Goal: Transaction & Acquisition: Book appointment/travel/reservation

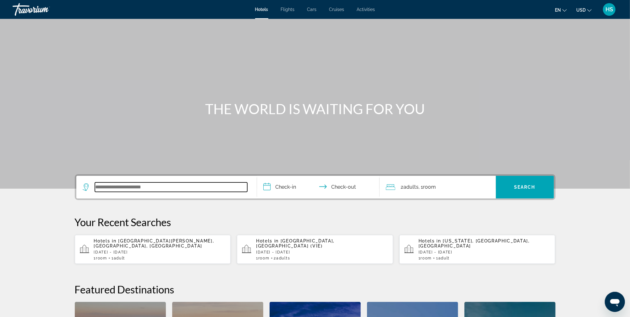
click at [135, 189] on input "Search widget" at bounding box center [171, 186] width 152 height 9
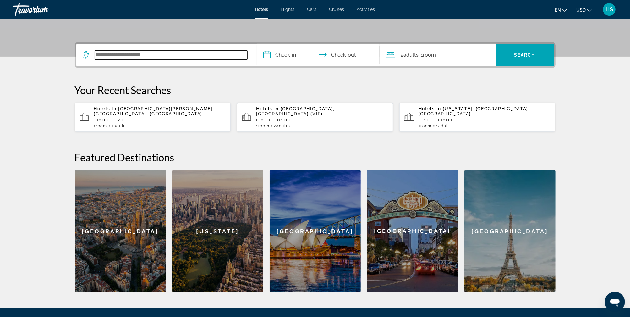
scroll to position [153, 0]
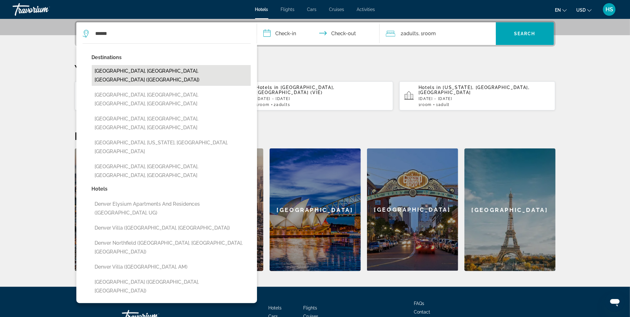
click at [167, 69] on button "[GEOGRAPHIC_DATA], [GEOGRAPHIC_DATA], [GEOGRAPHIC_DATA] ([GEOGRAPHIC_DATA])" at bounding box center [171, 75] width 159 height 21
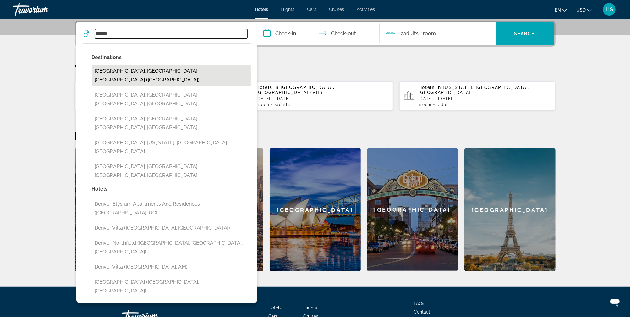
type input "**********"
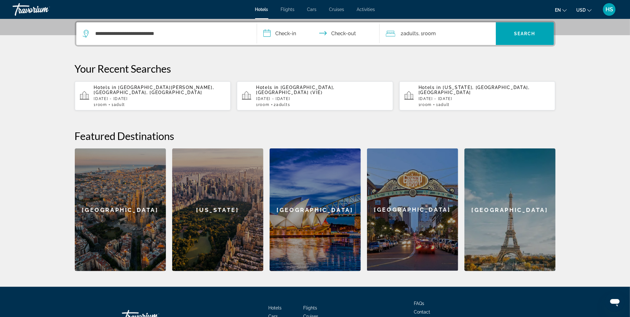
click at [287, 35] on input "**********" at bounding box center [319, 34] width 125 height 25
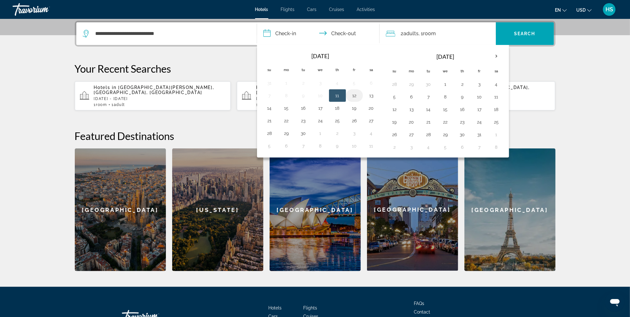
click at [353, 95] on button "12" at bounding box center [355, 95] width 10 height 9
click at [353, 105] on button "19" at bounding box center [355, 108] width 10 height 9
type input "**********"
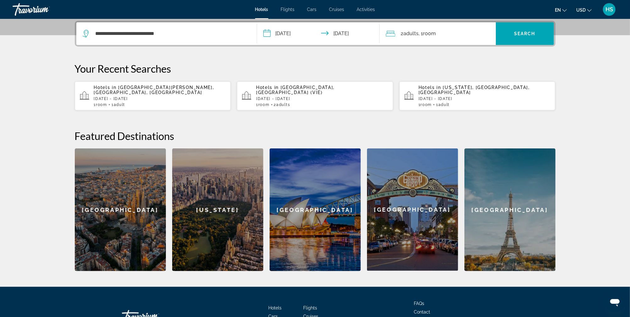
click at [448, 39] on div "2 Adult Adults , 1 Room rooms" at bounding box center [441, 33] width 110 height 23
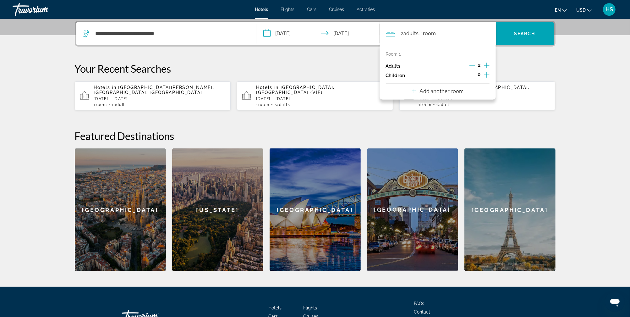
click at [475, 67] on icon "Decrement adults" at bounding box center [473, 66] width 6 height 6
click at [506, 32] on span "Search widget" at bounding box center [525, 33] width 58 height 15
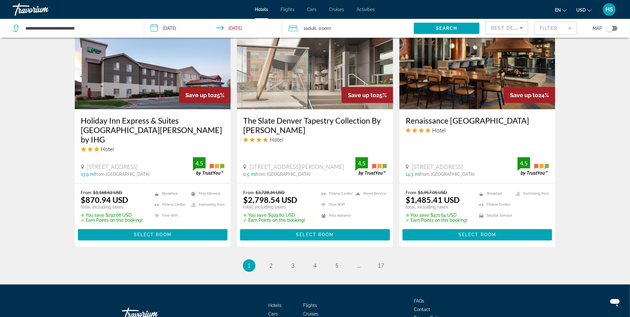
scroll to position [783, 0]
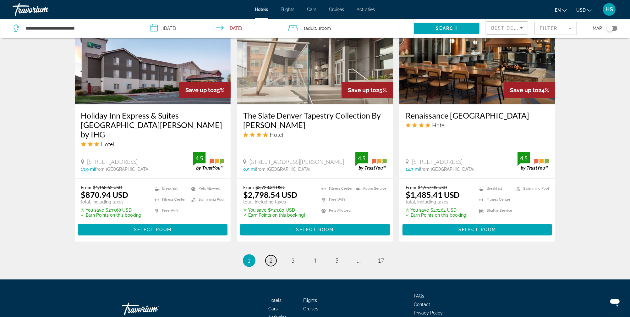
click at [274, 255] on link "page 2" at bounding box center [271, 260] width 11 height 11
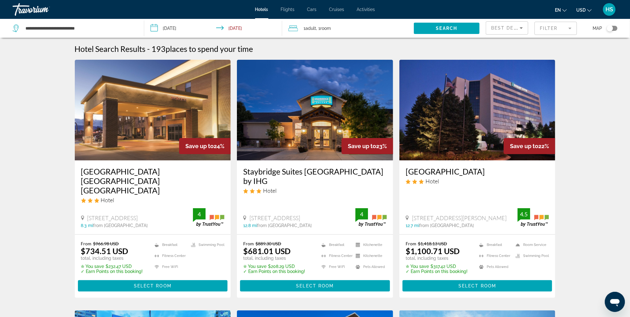
click at [547, 32] on mat-form-field "Filter" at bounding box center [556, 28] width 42 height 13
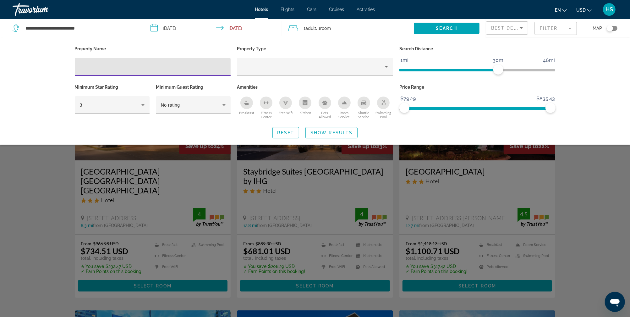
click at [327, 107] on div "Pets Allowed" at bounding box center [325, 103] width 13 height 13
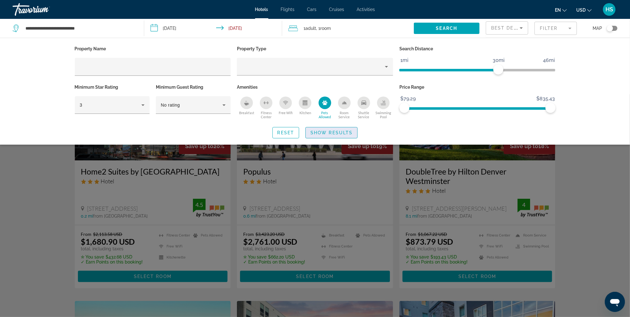
click at [330, 130] on span "Show Results" at bounding box center [332, 132] width 42 height 5
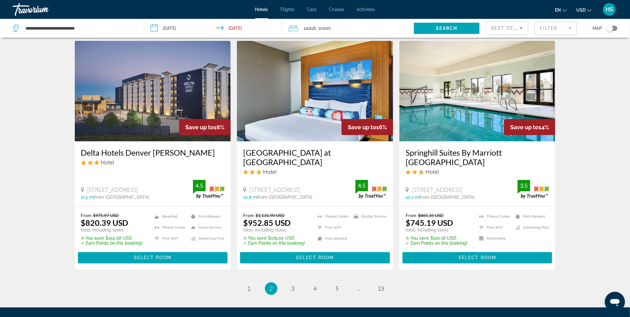
scroll to position [765, 0]
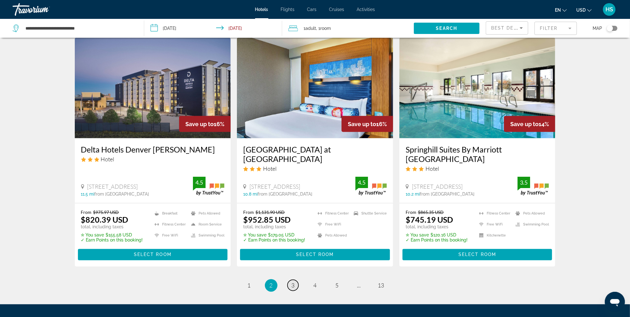
click at [291, 280] on link "page 3" at bounding box center [293, 285] width 11 height 11
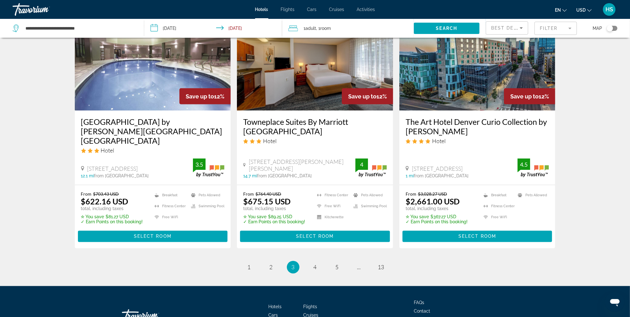
scroll to position [774, 0]
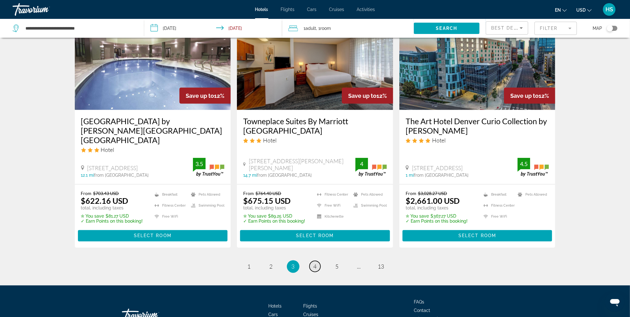
click at [317, 261] on link "page 4" at bounding box center [315, 266] width 11 height 11
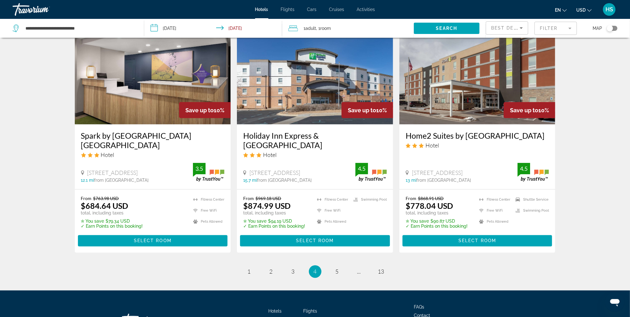
scroll to position [787, 0]
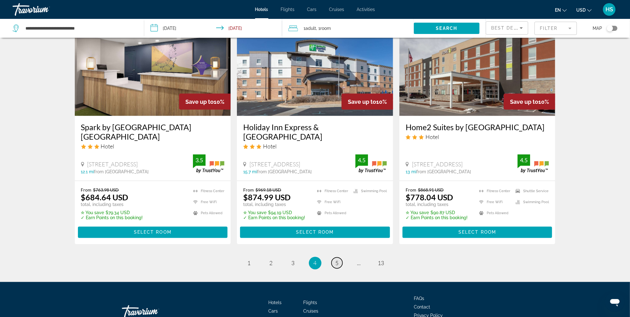
click at [336, 260] on span "5" at bounding box center [337, 263] width 3 height 7
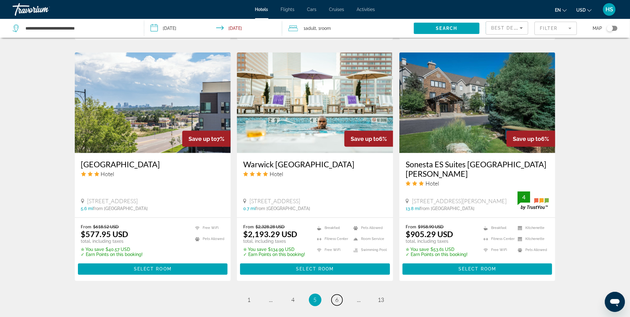
scroll to position [755, 0]
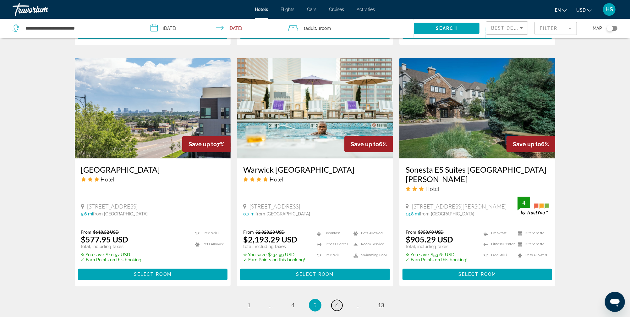
click at [338, 302] on span "6" at bounding box center [337, 305] width 3 height 7
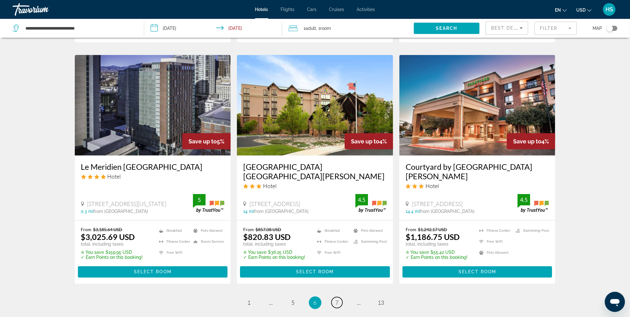
scroll to position [748, 0]
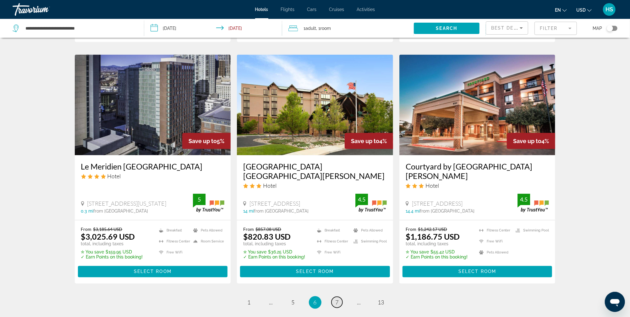
click at [338, 299] on span "7" at bounding box center [337, 302] width 3 height 7
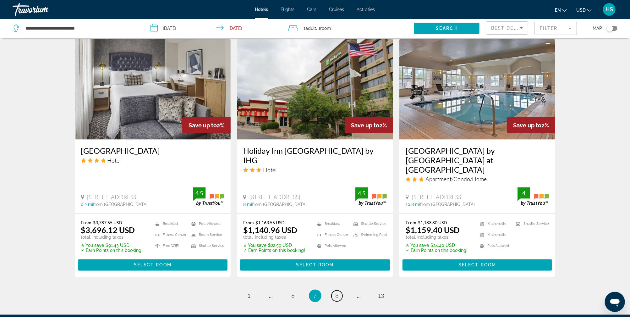
scroll to position [784, 0]
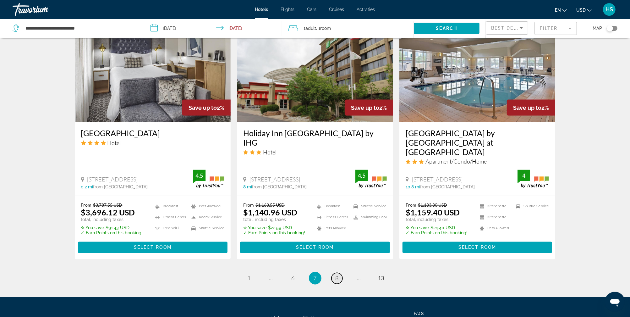
click at [335, 273] on link "page 8" at bounding box center [337, 278] width 11 height 11
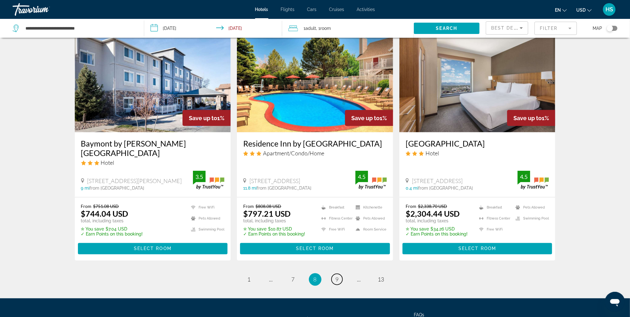
scroll to position [764, 0]
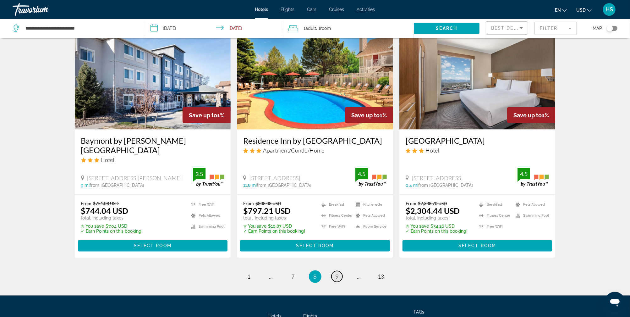
click at [341, 271] on link "page 9" at bounding box center [337, 276] width 11 height 11
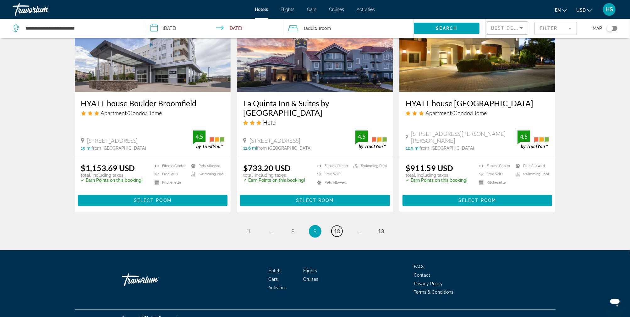
scroll to position [785, 0]
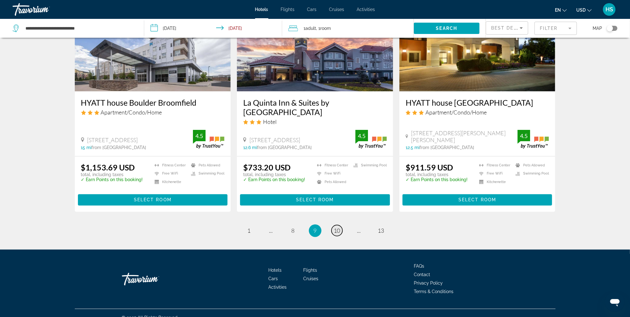
click at [334, 234] on link "page 10" at bounding box center [337, 230] width 11 height 11
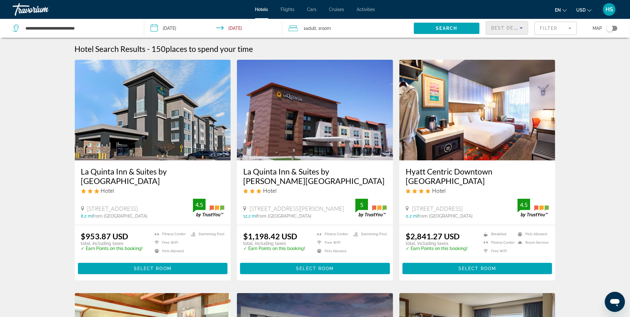
click at [511, 28] on span "Best Deals" at bounding box center [507, 27] width 33 height 5
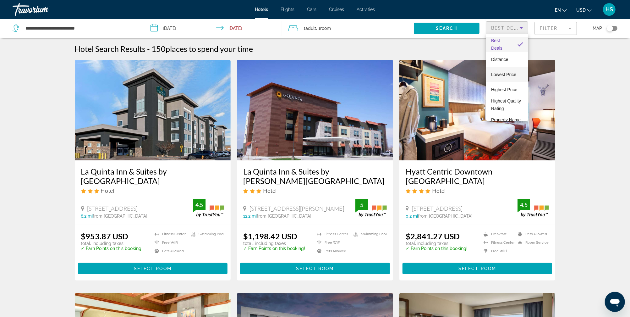
click at [506, 72] on span "Lowest Price" at bounding box center [503, 74] width 25 height 5
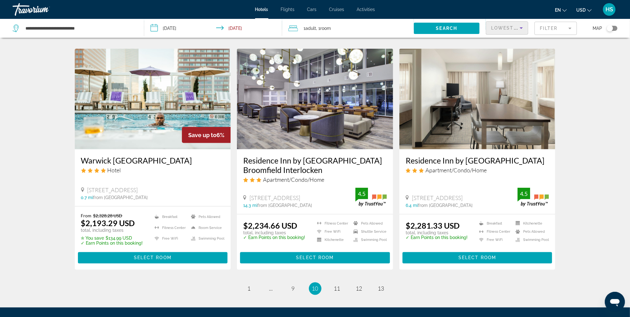
scroll to position [779, 0]
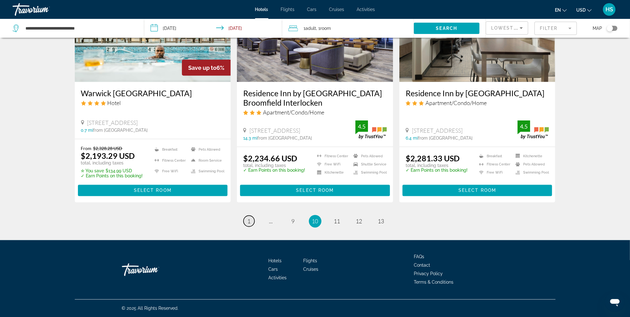
click at [249, 221] on span "1" at bounding box center [249, 221] width 3 height 7
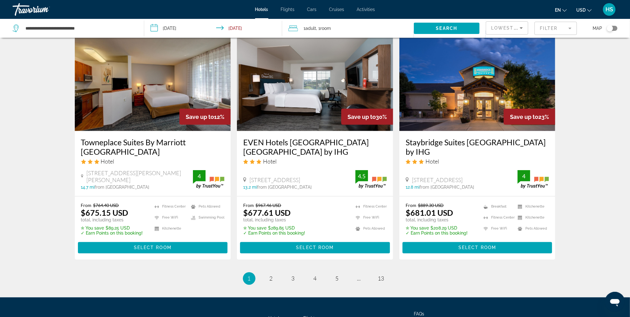
scroll to position [763, 0]
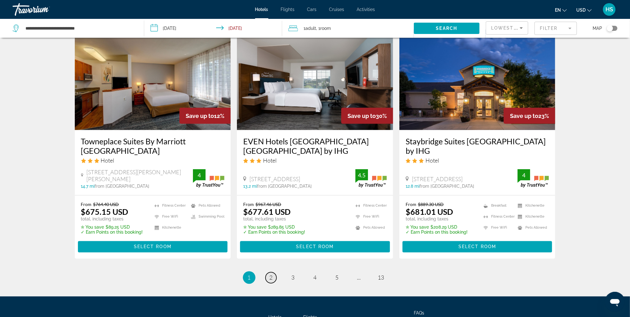
click at [270, 272] on link "page 2" at bounding box center [271, 277] width 11 height 11
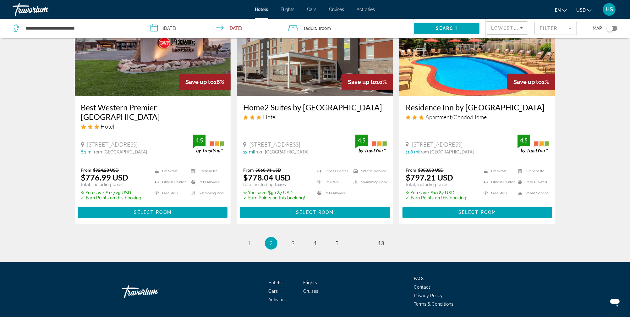
scroll to position [810, 0]
